Goal: Find specific page/section: Find specific page/section

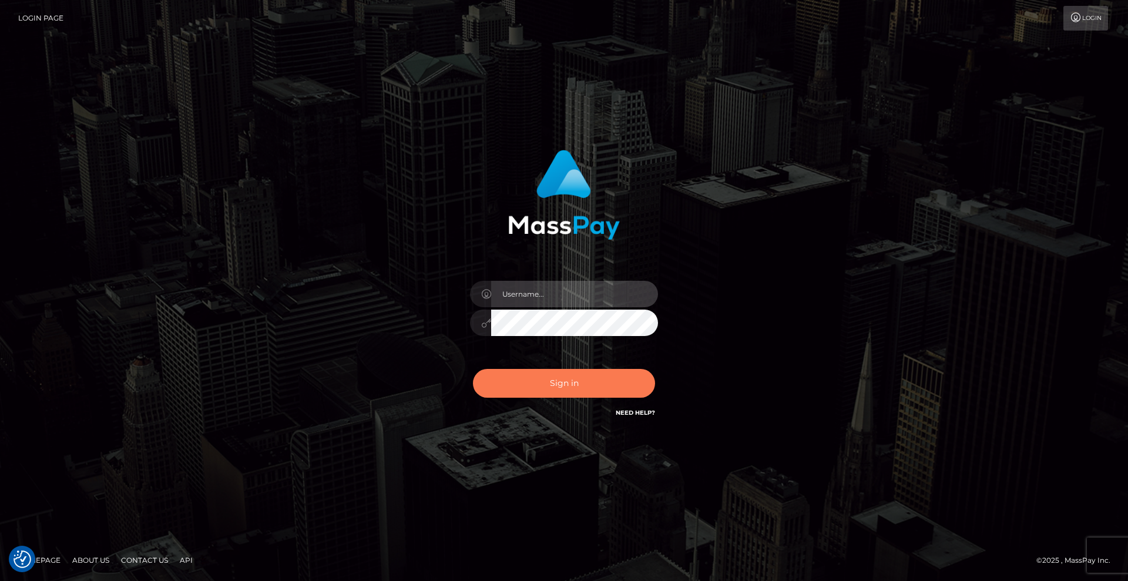
type input "Lady"
click at [583, 384] on button "Sign in" at bounding box center [564, 383] width 182 height 29
type input "Lady"
click at [593, 379] on button "Sign in" at bounding box center [564, 383] width 182 height 29
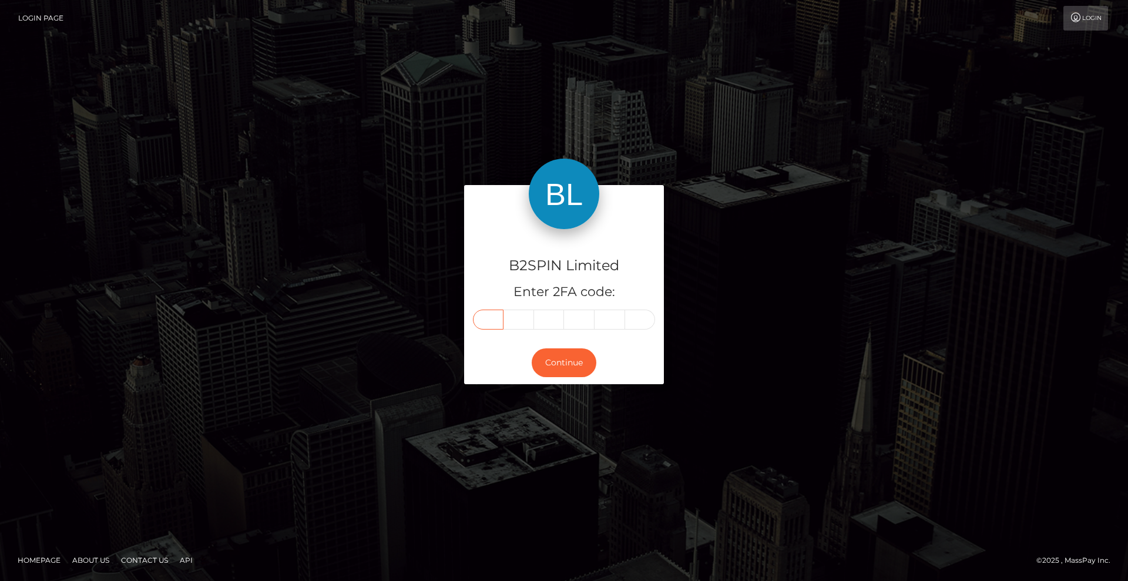
click at [493, 324] on input "text" at bounding box center [488, 320] width 31 height 20
type input "8"
type input "1"
type input "6"
type input "0"
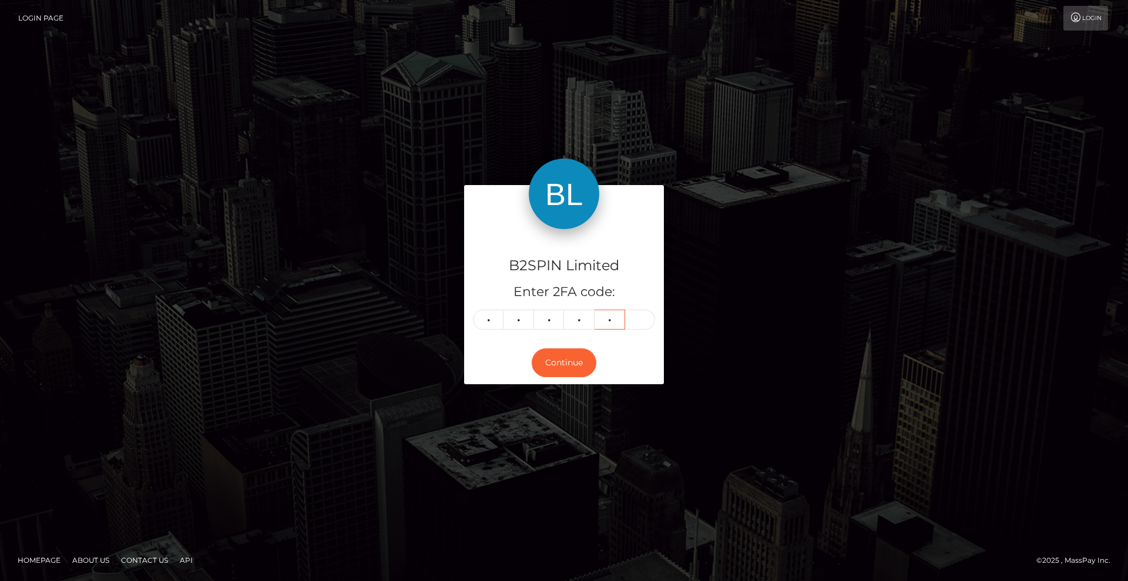
type input "9"
type input "2"
click at [558, 357] on button "Continue" at bounding box center [564, 362] width 65 height 29
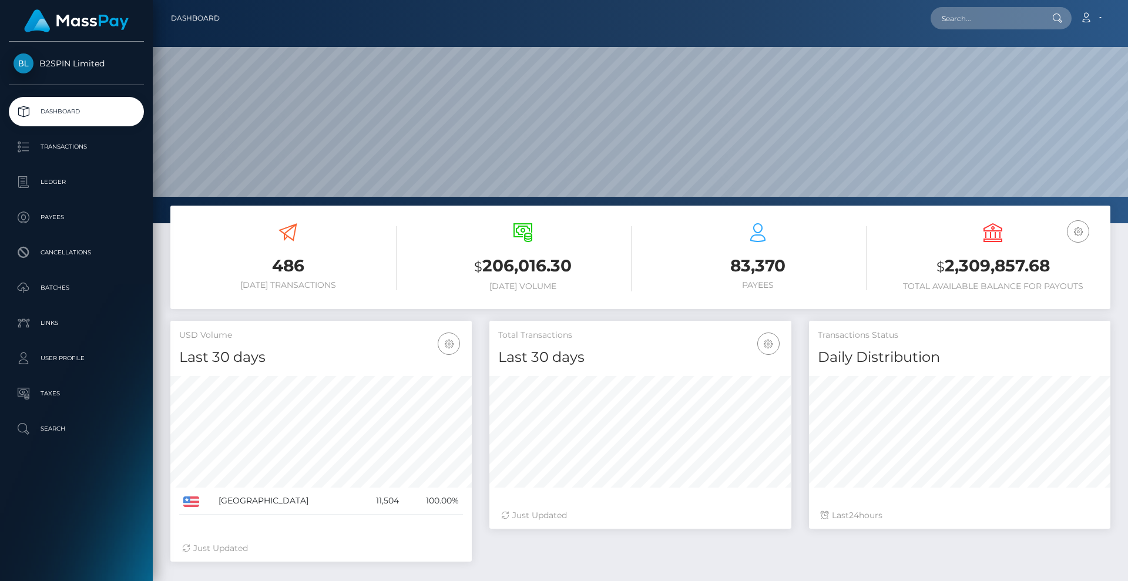
scroll to position [209, 302]
click at [1009, 16] on input "text" at bounding box center [986, 18] width 110 height 22
paste input "fc5387d3-f78b-4b26-afa8-f193f1eea9d0"
click at [995, 21] on input "fc5387d3-f78b-4b26-afa8-f193f1eea9d0" at bounding box center [986, 18] width 110 height 22
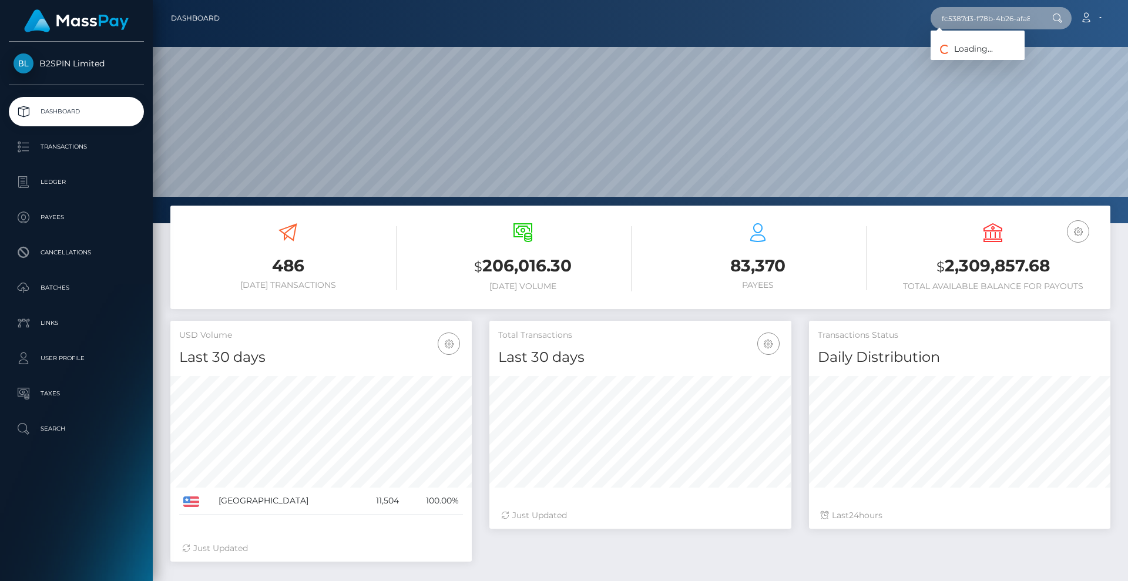
paste input "216227189"
type input "2162271890"
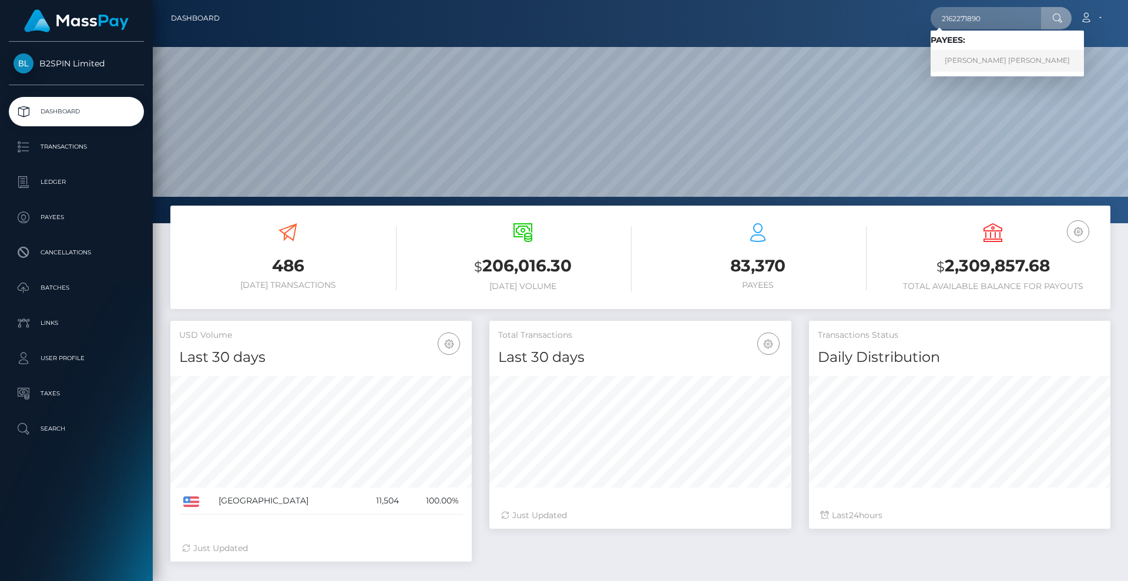
click at [990, 63] on link "JUAN ARMANDO GARCIA" at bounding box center [1007, 61] width 153 height 22
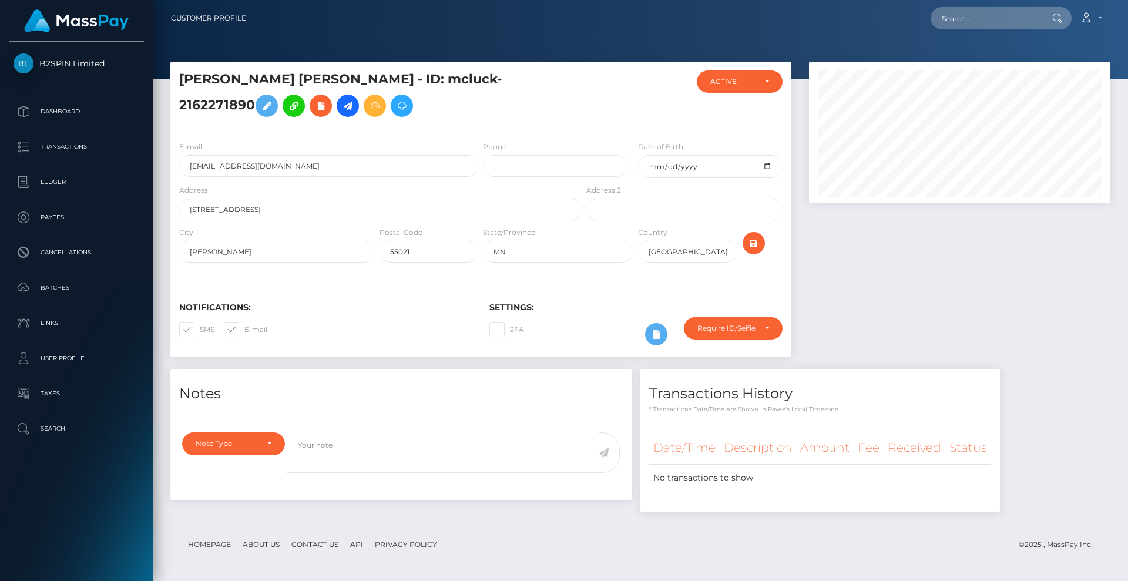
scroll to position [141, 302]
click at [977, 17] on input "text" at bounding box center [986, 18] width 110 height 22
paste input "[EMAIL_ADDRESS][DOMAIN_NAME]"
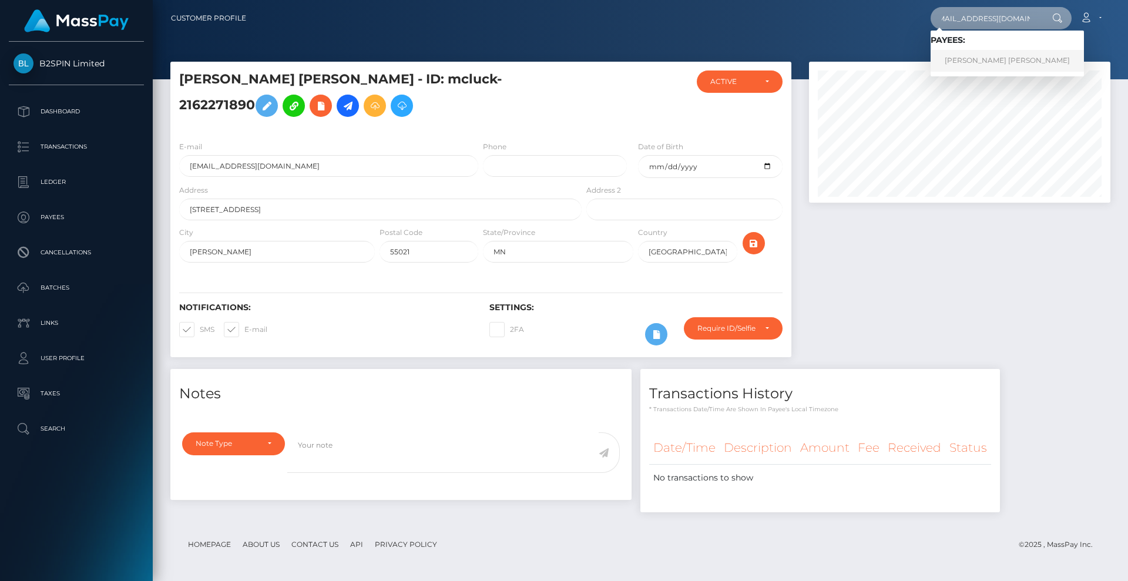
type input "juangarcia3291@gmail.com"
drag, startPoint x: 1025, startPoint y: 61, endPoint x: 1002, endPoint y: 55, distance: 23.5
click at [1025, 61] on link "JUAN ARMANDO GARCIA" at bounding box center [1007, 61] width 153 height 22
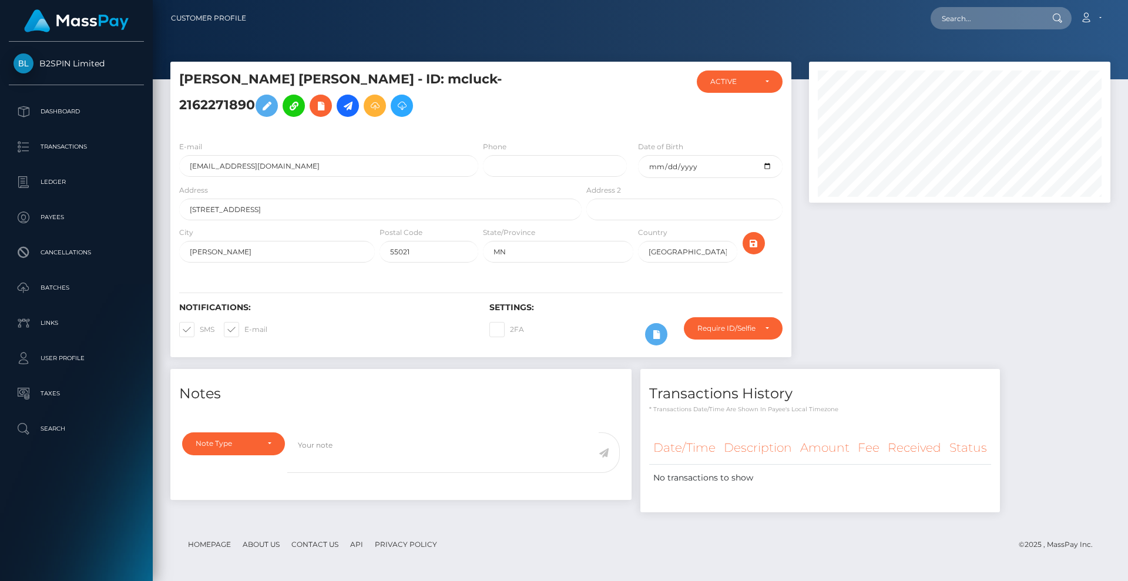
scroll to position [141, 302]
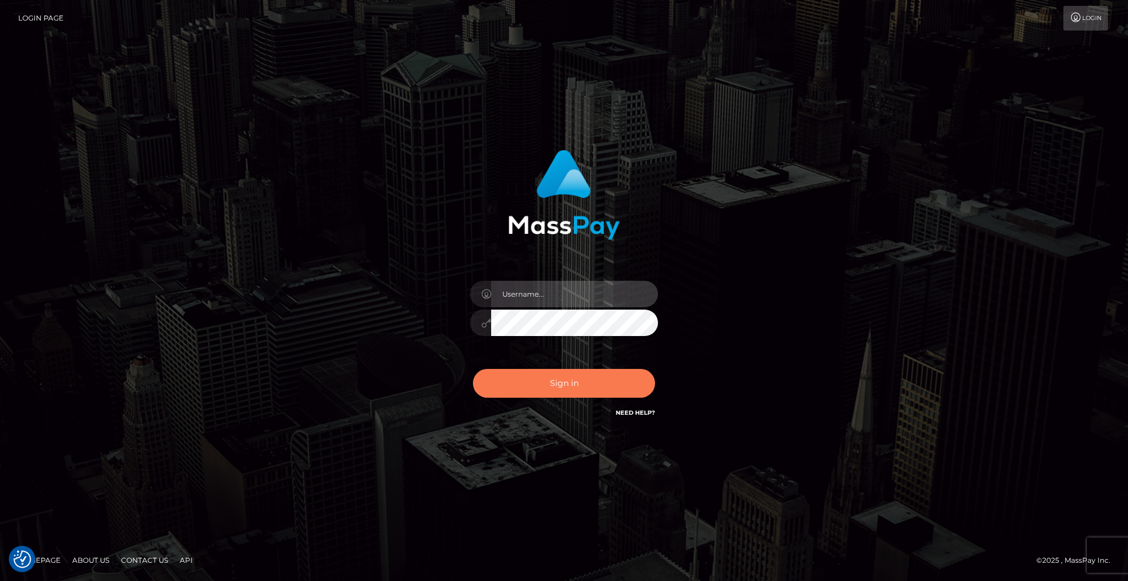
type input "[DEMOGRAPHIC_DATA]"
click at [570, 385] on button "Sign in" at bounding box center [564, 383] width 182 height 29
type input "[DEMOGRAPHIC_DATA]"
click at [581, 389] on button "Sign in" at bounding box center [564, 383] width 182 height 29
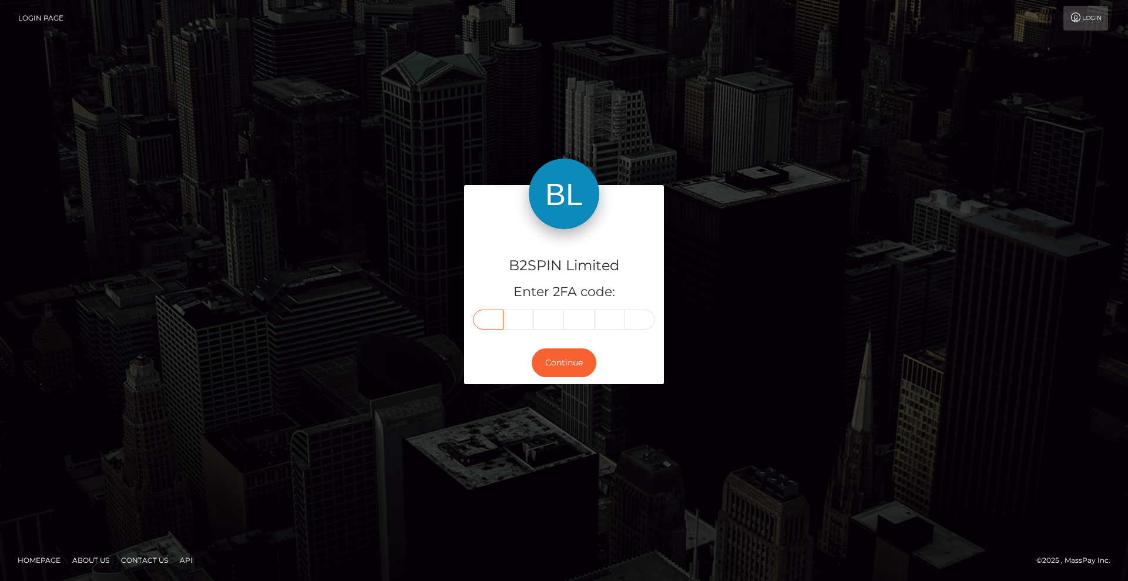
drag, startPoint x: 487, startPoint y: 317, endPoint x: 545, endPoint y: 314, distance: 57.7
click at [487, 317] on input "text" at bounding box center [488, 320] width 31 height 20
type input "1"
type input "0"
type input "5"
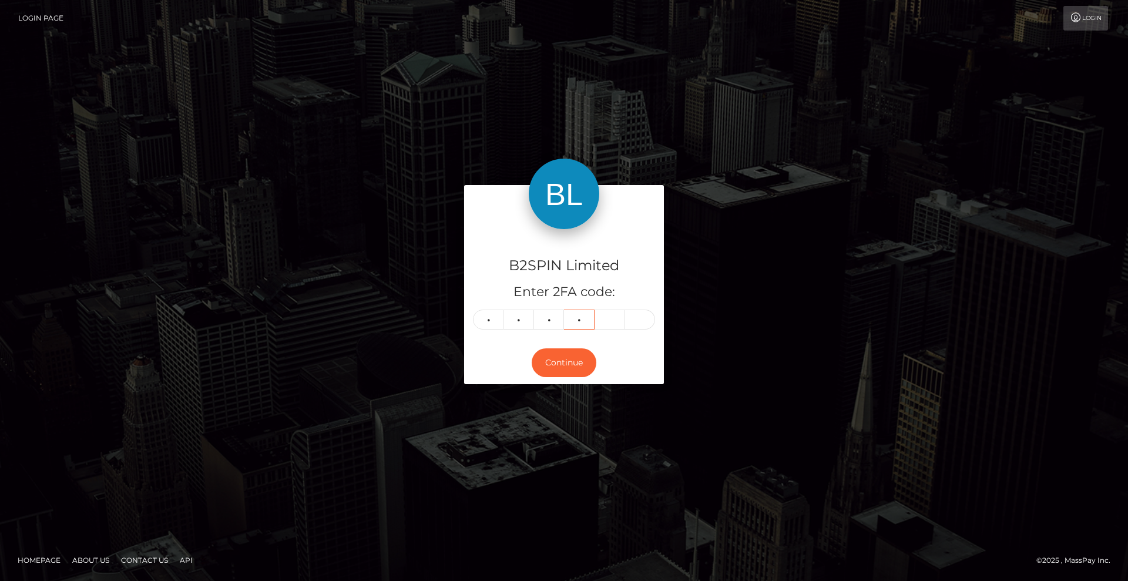
type input "5"
type input "7"
type input "5"
click at [581, 361] on button "Continue" at bounding box center [564, 362] width 65 height 29
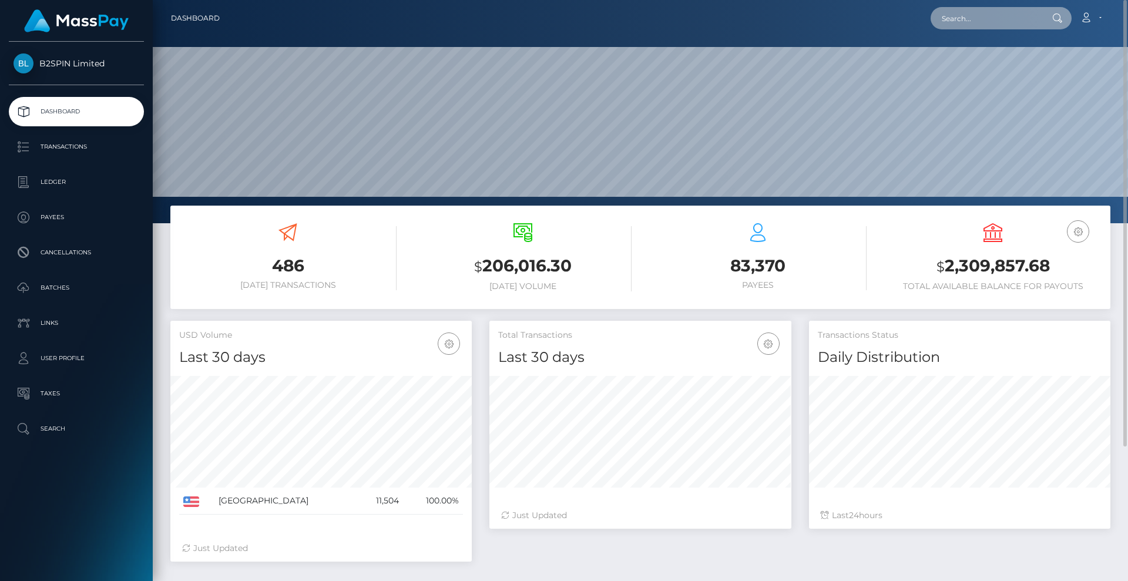
click at [976, 21] on input "text" at bounding box center [986, 18] width 110 height 22
paste input "fc5387d3-f78b-4b26-afa8-f193f1eea9d0"
click at [1015, 23] on input "fc5387d3-f78b-4b26-afa8-f193f1eea9d0" at bounding box center [986, 18] width 110 height 22
paste input "216227189"
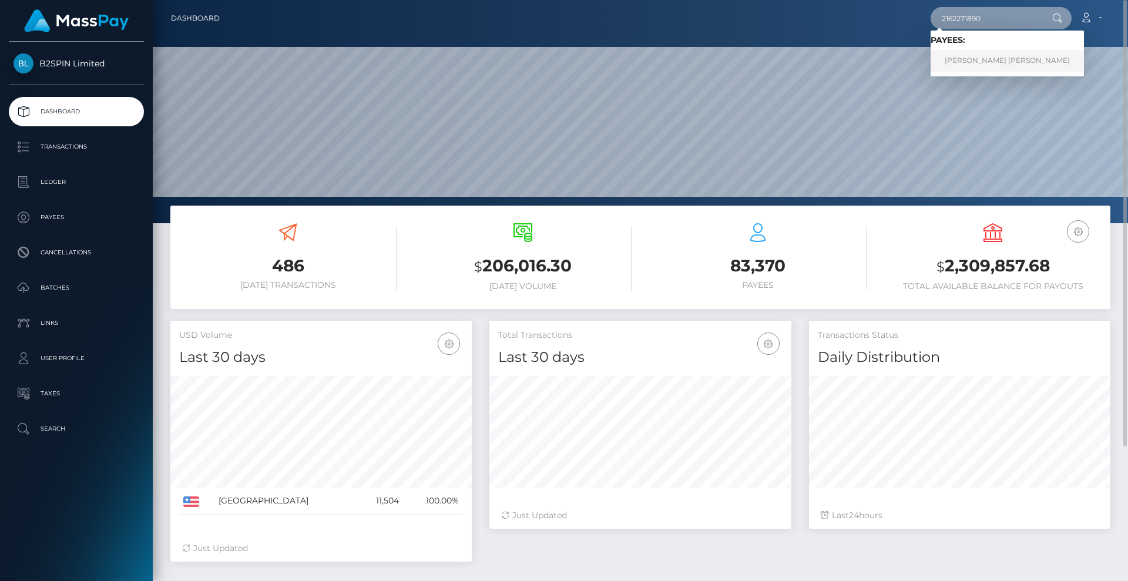
type input "2162271890"
click at [980, 53] on link "JUAN ARMANDO GARCIA" at bounding box center [1007, 61] width 153 height 22
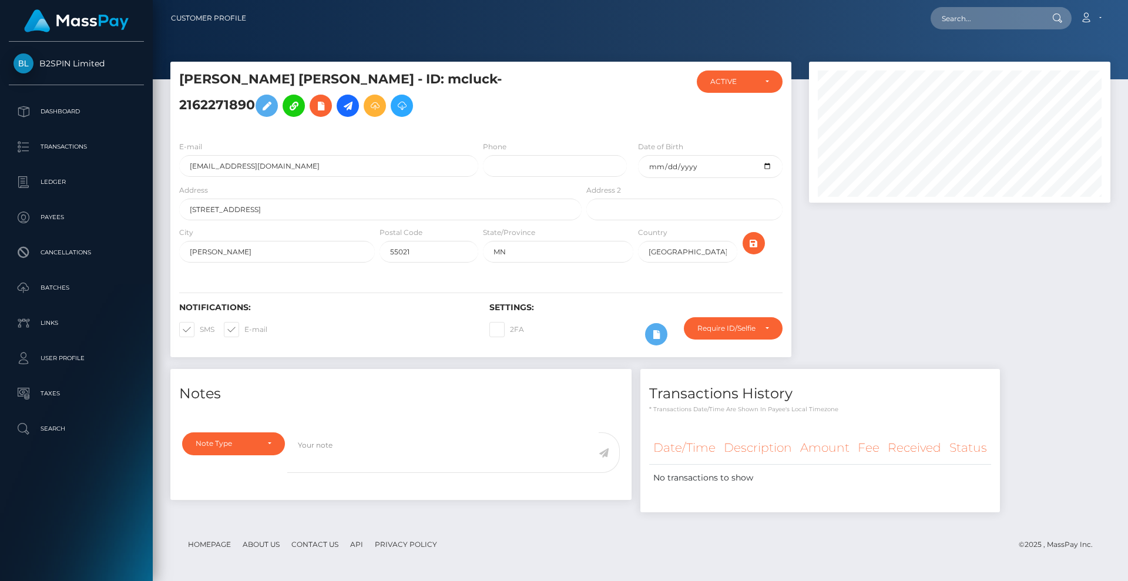
scroll to position [141, 302]
